Goal: Find specific page/section: Find specific page/section

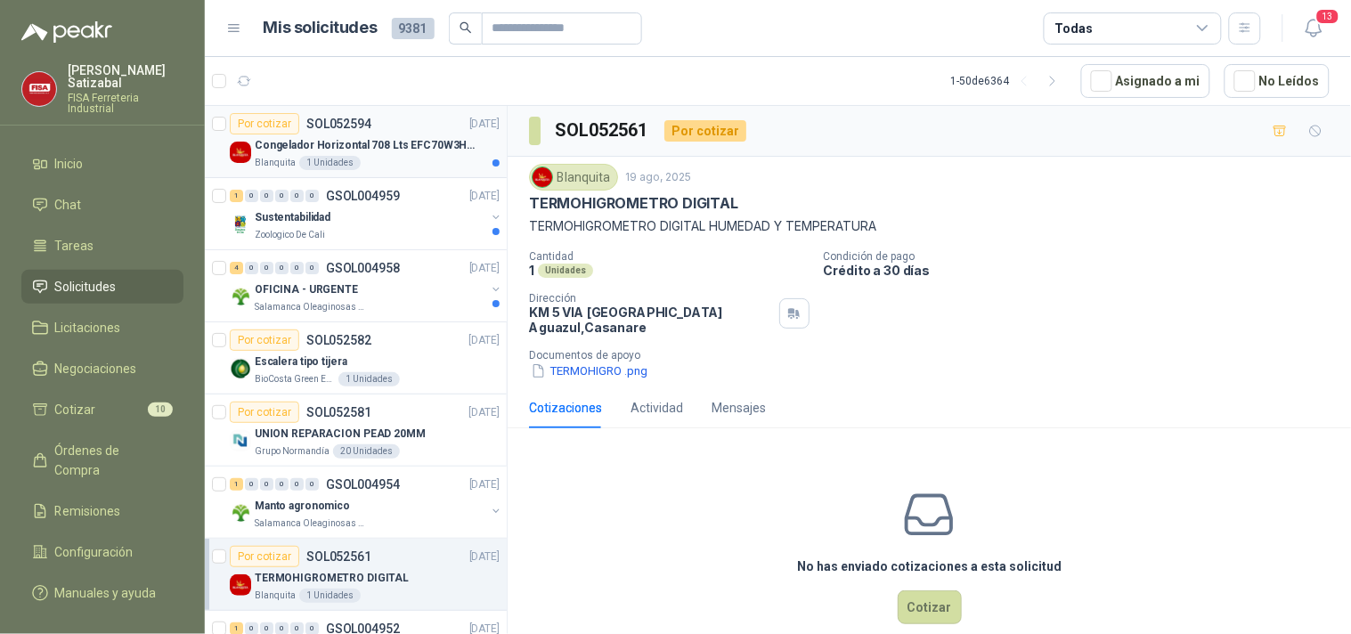
click at [335, 139] on p "Congelador Horizontal 708 Lts EFC70W3HTW Blanco Modelo EFC70W3HTW Código 501967" at bounding box center [366, 145] width 222 height 17
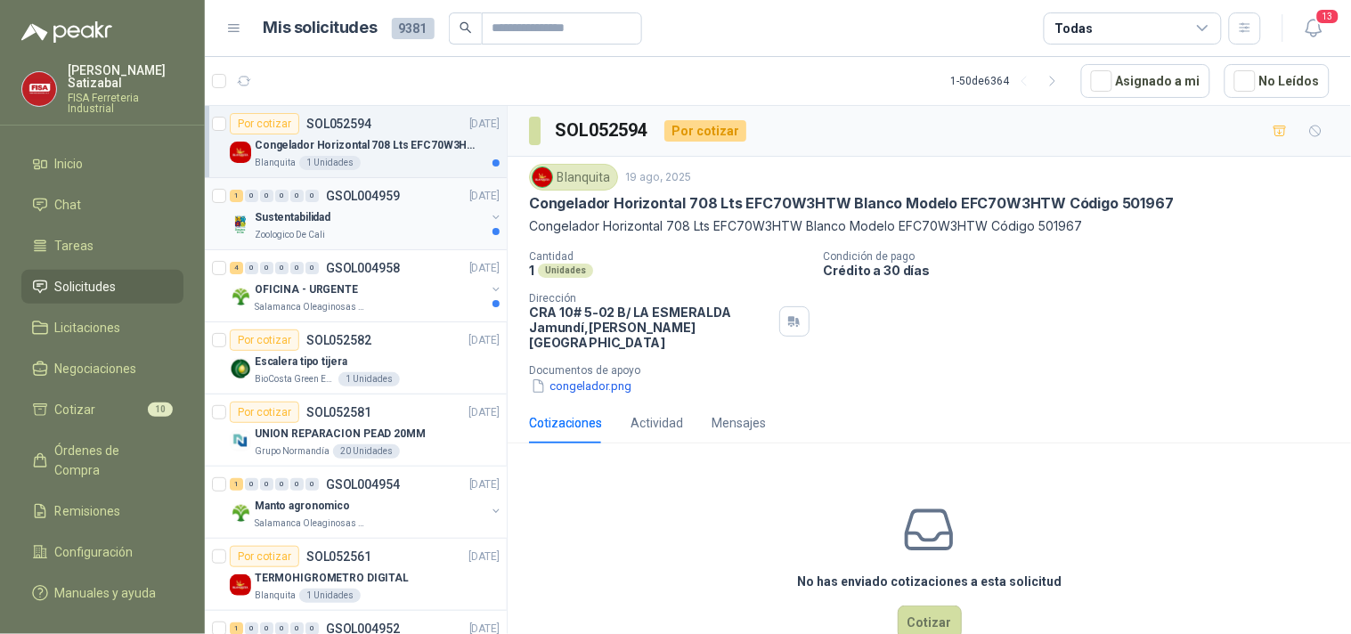
click at [297, 206] on div "1 0 0 0 0 0 GSOL004959 [DATE]" at bounding box center [366, 195] width 273 height 21
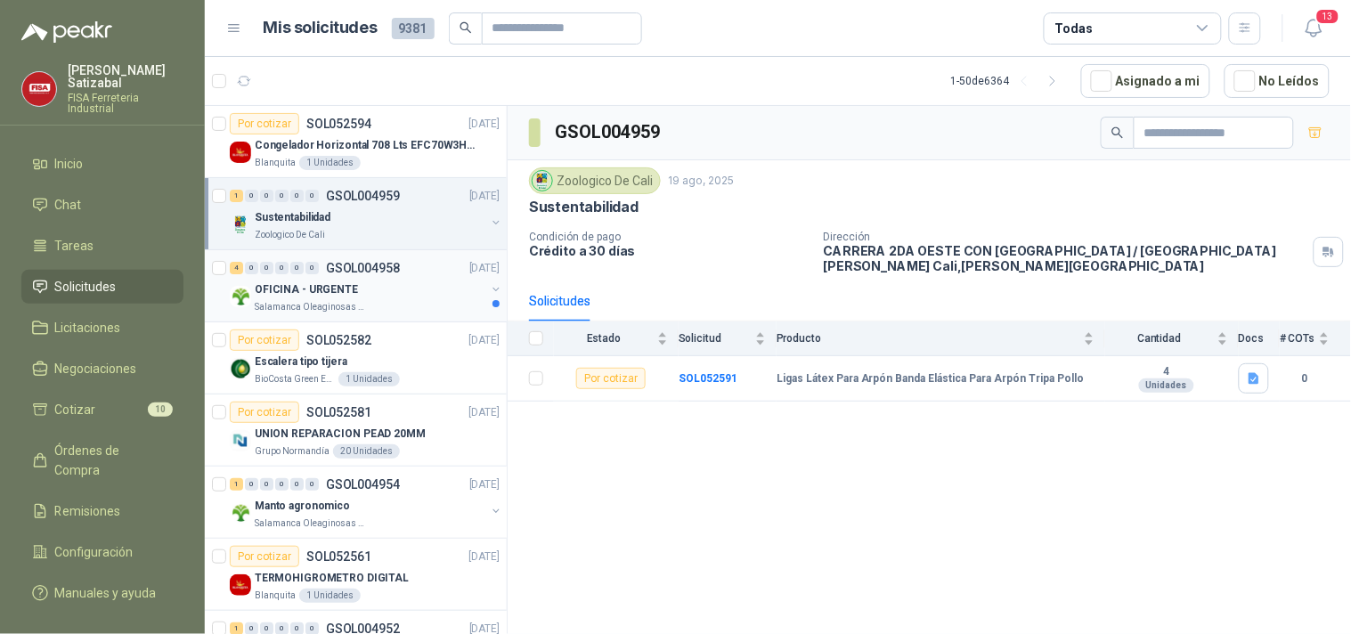
click at [356, 276] on div "4 0 0 0 0 0 GSOL004958 [DATE]" at bounding box center [366, 267] width 273 height 21
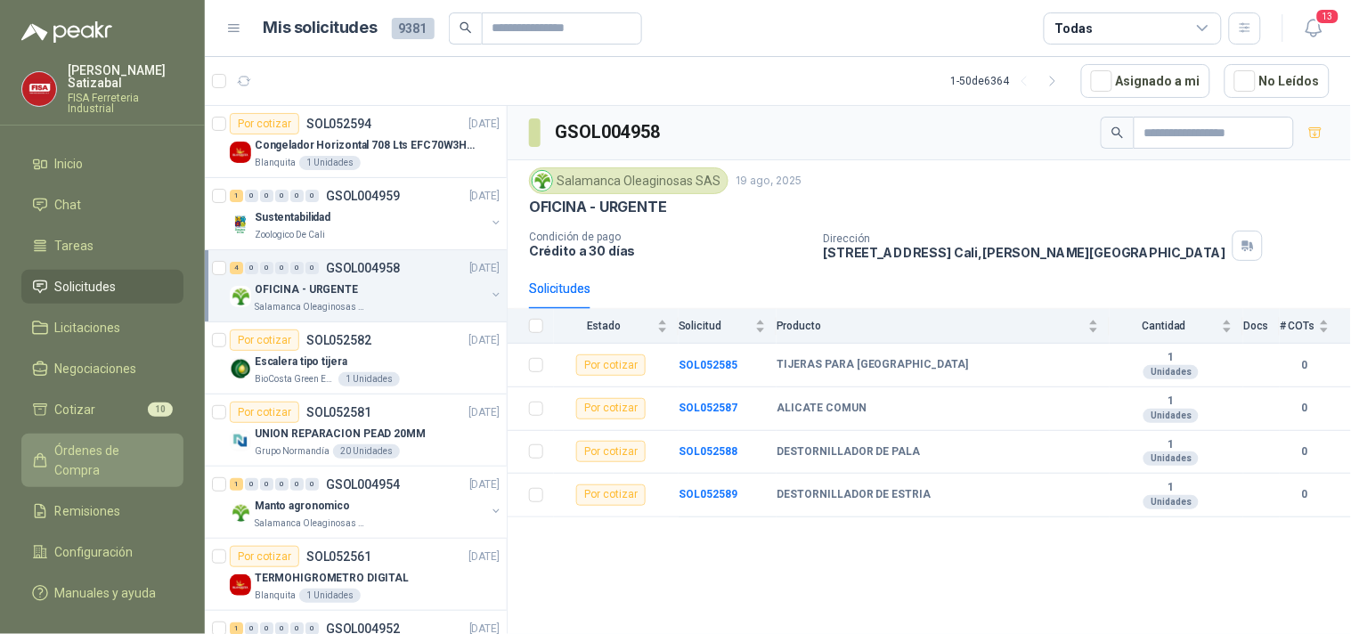
click at [109, 441] on span "Órdenes de Compra" at bounding box center [110, 460] width 111 height 39
